Goal: Task Accomplishment & Management: Manage account settings

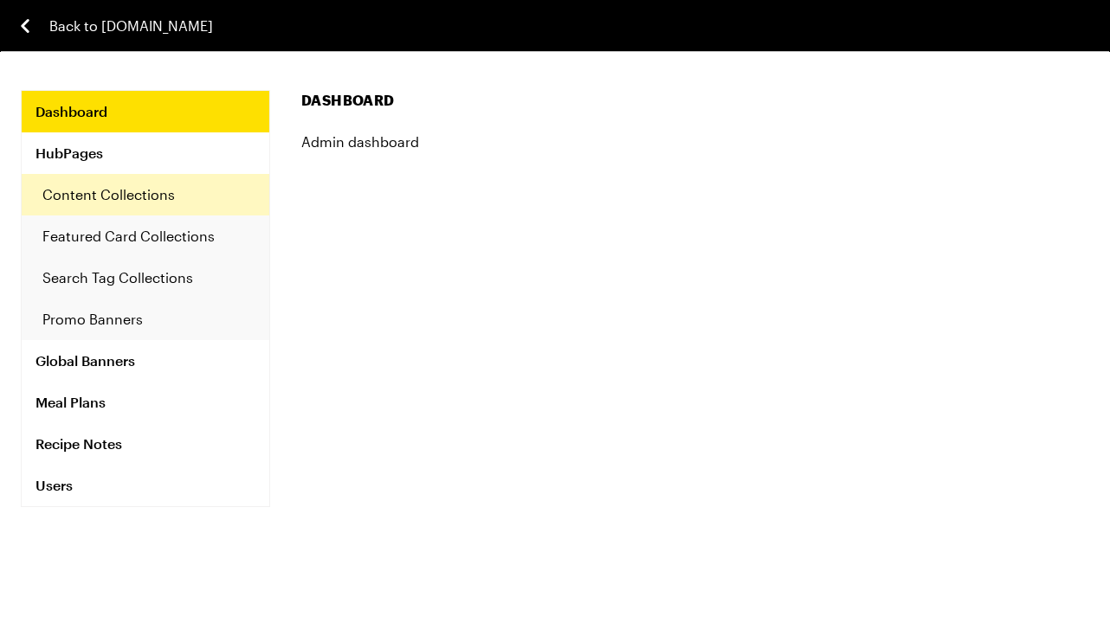
click at [151, 201] on link "Content Collections" at bounding box center [146, 195] width 248 height 42
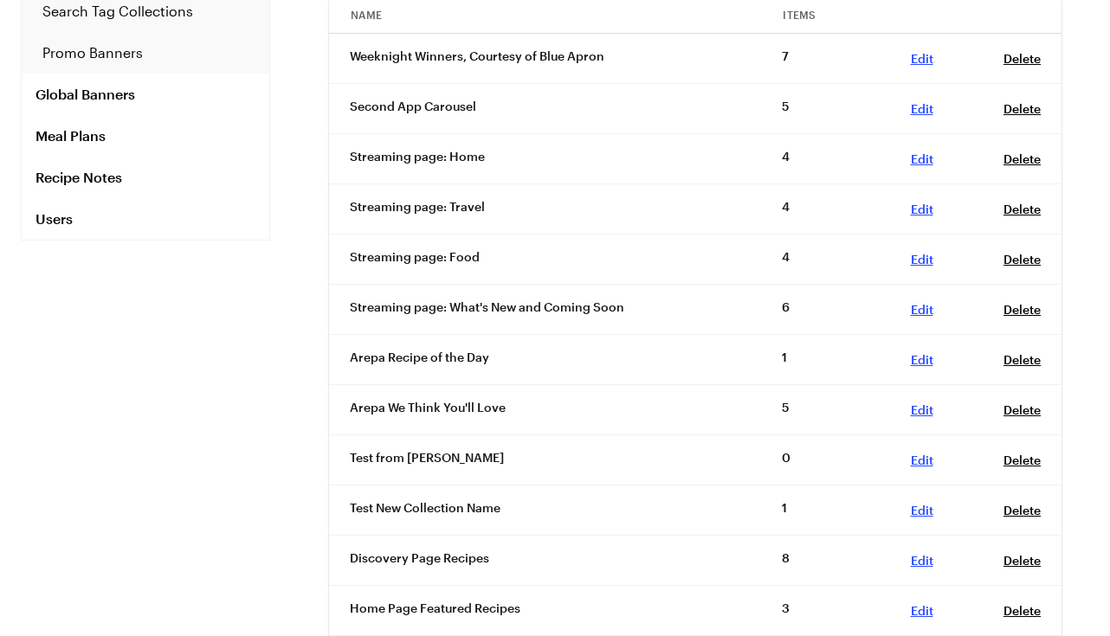
scroll to position [275, 0]
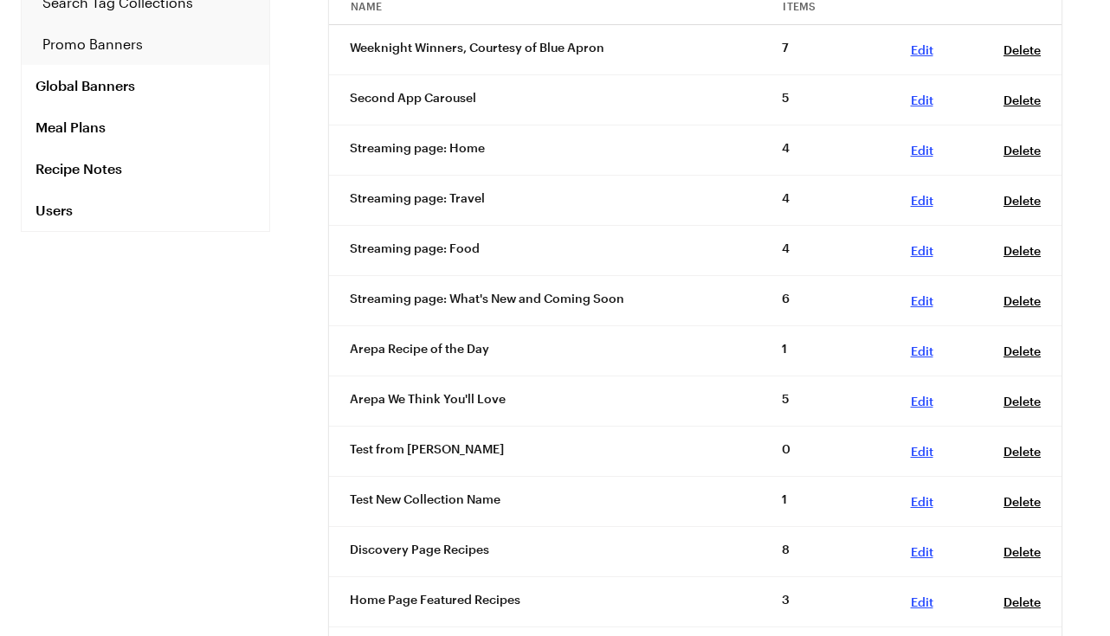
click at [921, 352] on link "Edit , 7c36e32a-5256-497a-a884-30e41b2ac5d8" at bounding box center [922, 351] width 23 height 15
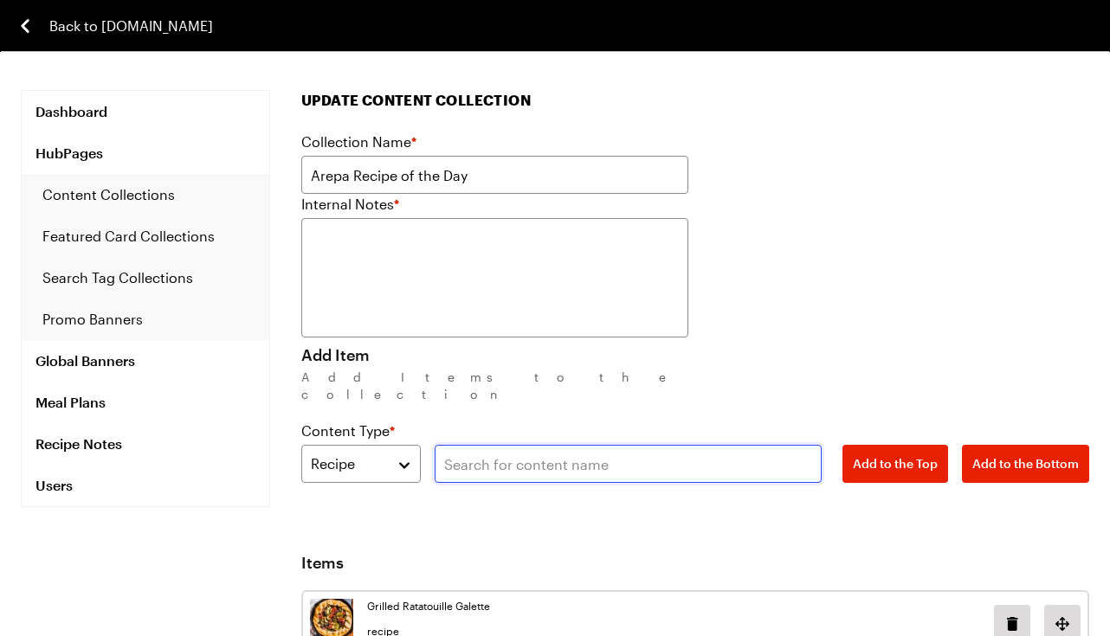
click at [461, 450] on input "text" at bounding box center [627, 464] width 387 height 38
paste input "Honey Mustard Chicken & Farro Salad with Arugula, Carrots & Goat Cheese"
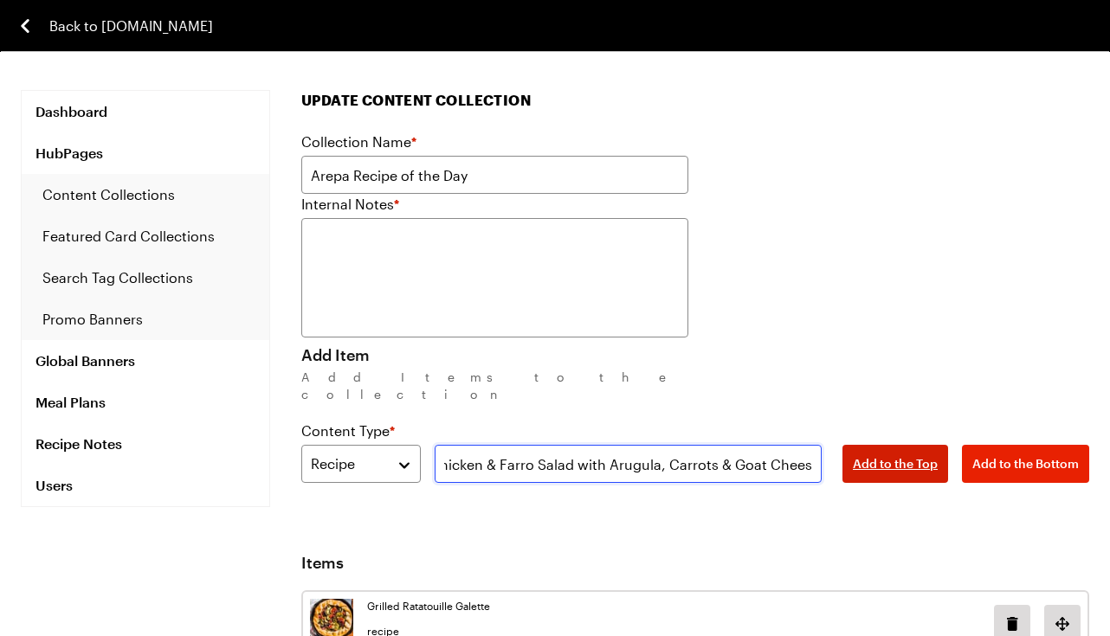
type input "Honey Mustard Chicken & Farro Salad with Arugula, Carrots & Goat Cheese"
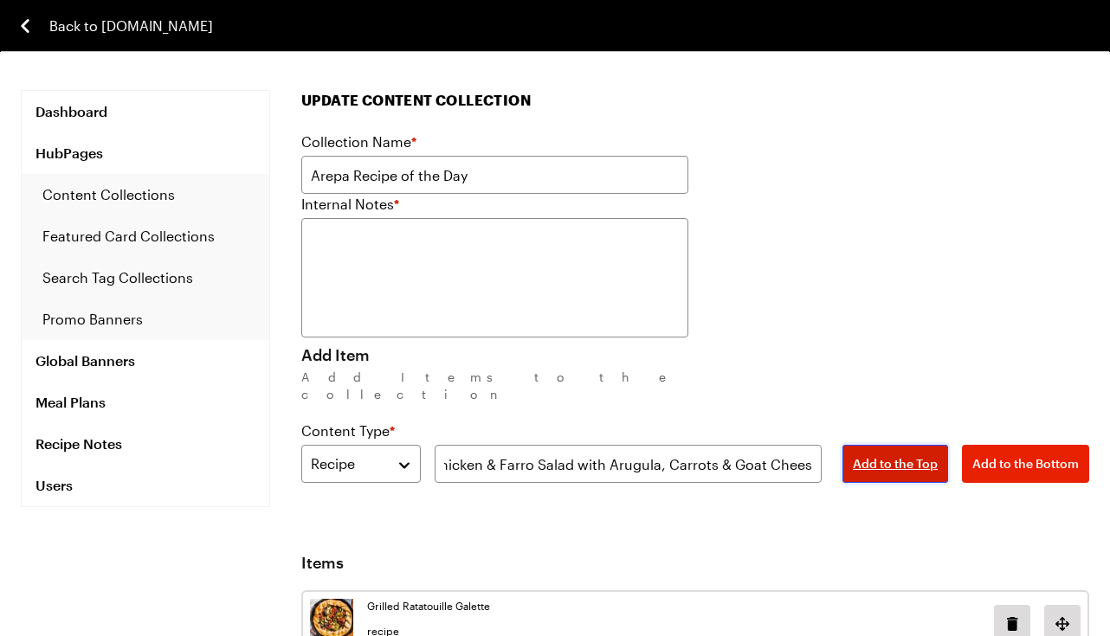
scroll to position [0, 0]
click at [901, 455] on span "Add to the Top" at bounding box center [895, 463] width 85 height 17
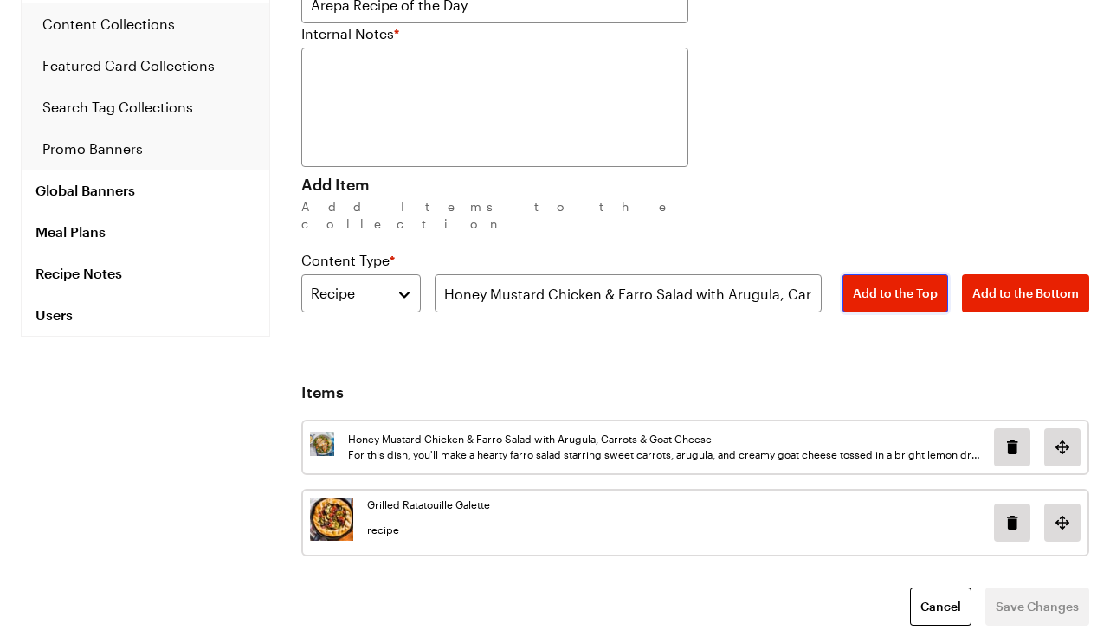
scroll to position [198, 0]
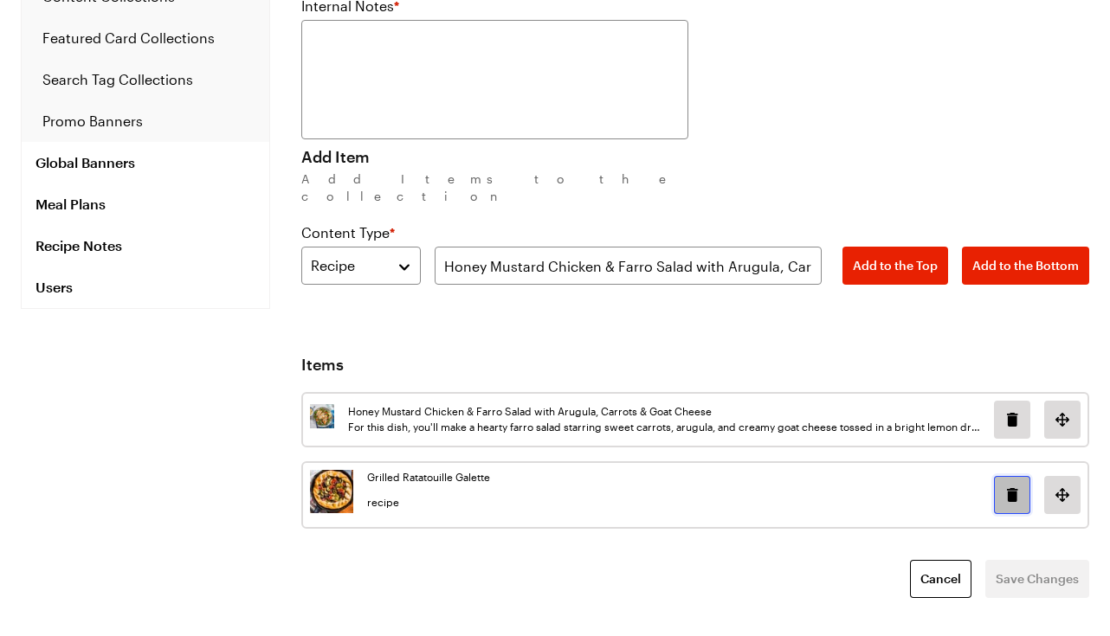
click at [1019, 485] on icon "Delete image in position 1" at bounding box center [1011, 495] width 21 height 21
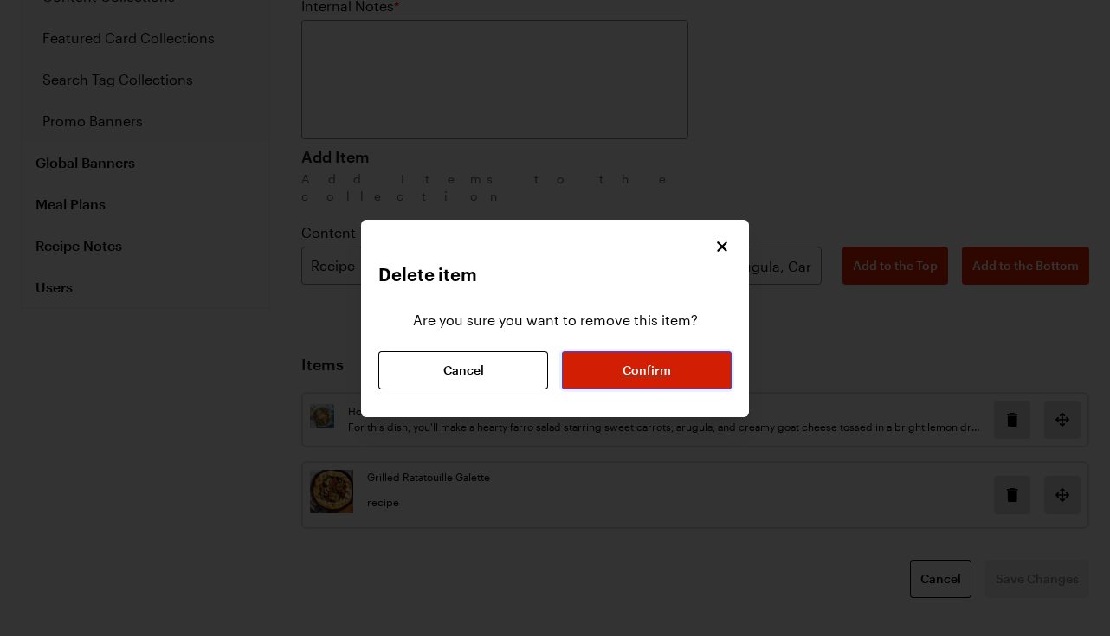
click at [679, 363] on button "Confirm" at bounding box center [647, 370] width 170 height 38
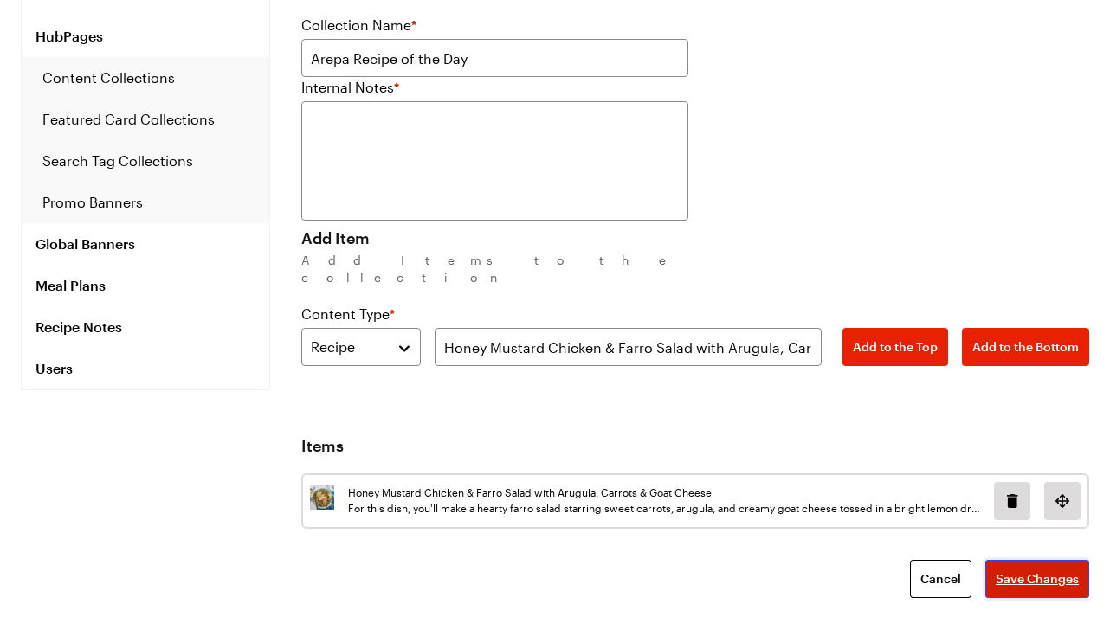
click at [1029, 570] on span "Save Changes" at bounding box center [1036, 578] width 83 height 17
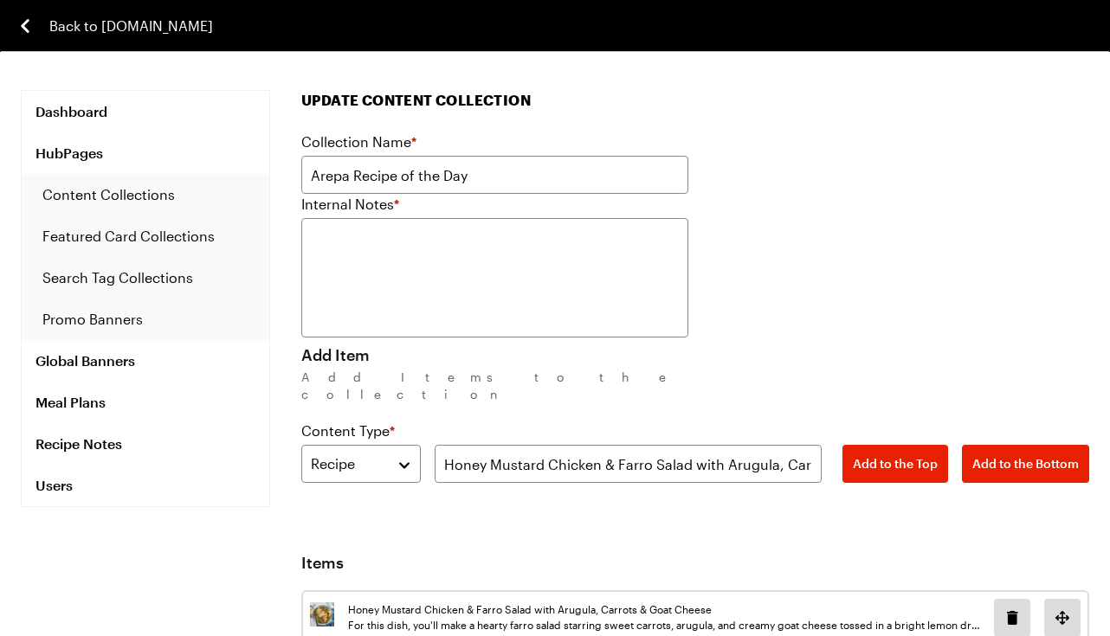
click at [156, 23] on span "Back to [DOMAIN_NAME]" at bounding box center [131, 26] width 164 height 21
